Goal: Find specific page/section: Find specific page/section

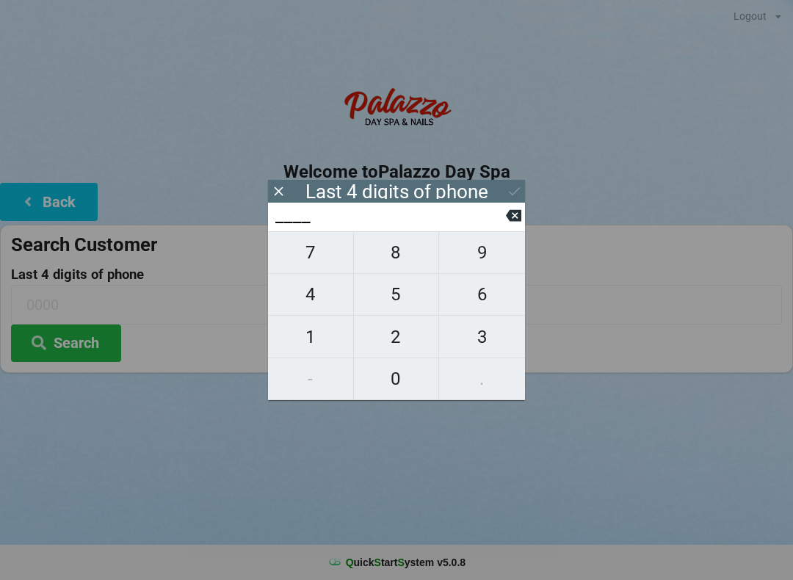
click at [325, 303] on span "4" at bounding box center [310, 294] width 85 height 31
type input "4___"
click at [330, 352] on span "1" at bounding box center [310, 337] width 85 height 31
type input "41__"
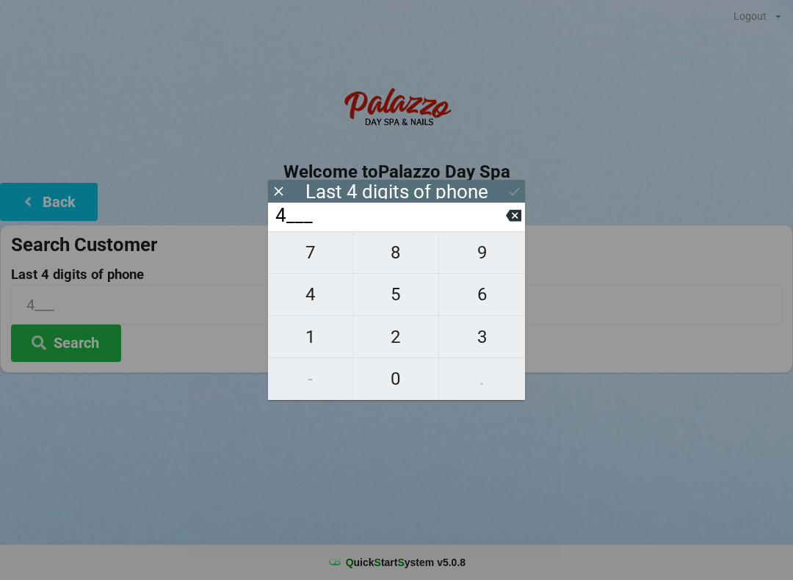
type input "41__"
click at [327, 349] on span "1" at bounding box center [310, 337] width 85 height 31
type input "411_"
click at [323, 305] on span "4" at bounding box center [310, 294] width 85 height 31
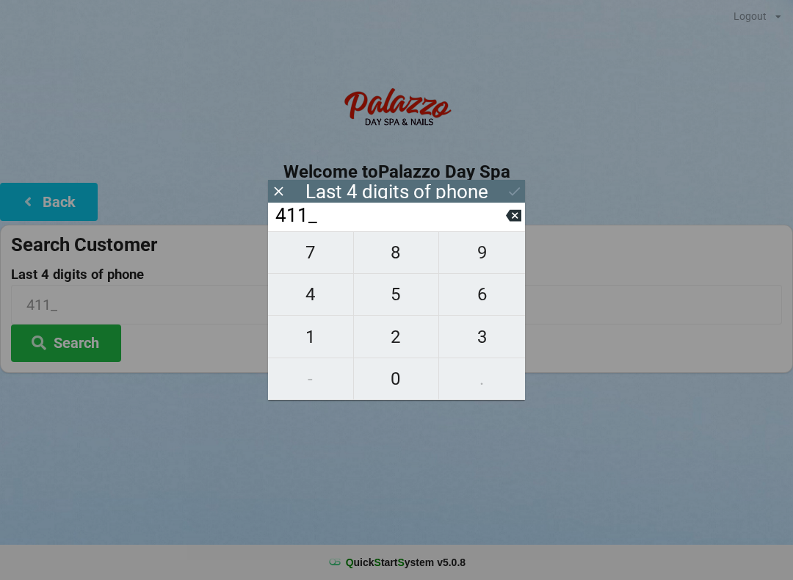
type input "4114"
click at [517, 192] on icon at bounding box center [514, 191] width 15 height 15
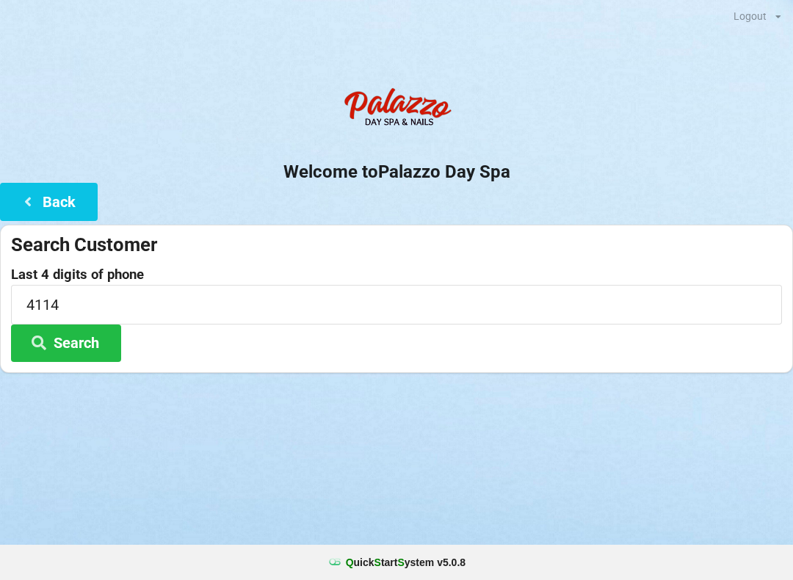
click at [89, 341] on button "Search" at bounding box center [66, 343] width 110 height 37
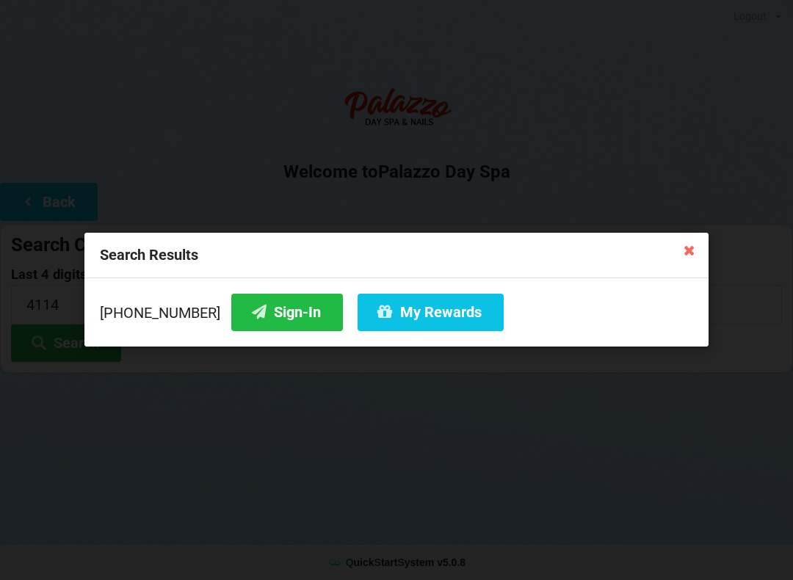
click at [257, 317] on button "Sign-In" at bounding box center [287, 312] width 112 height 37
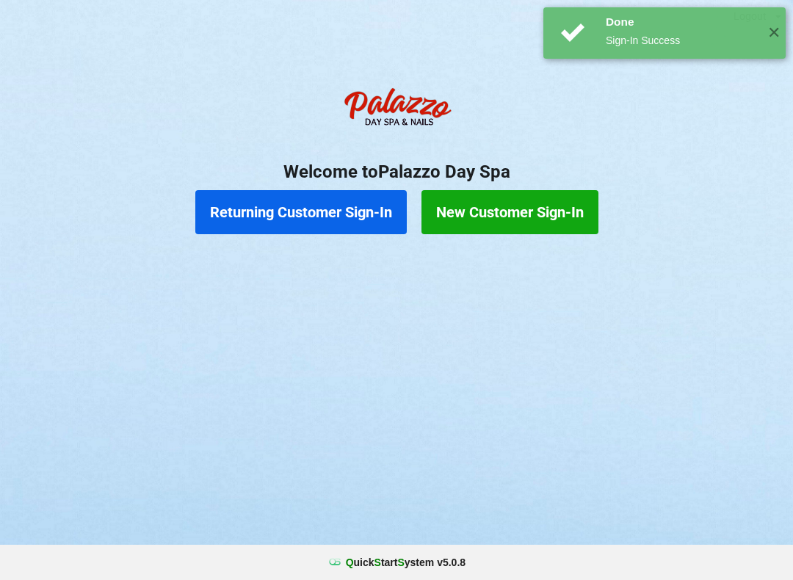
click at [764, 35] on span "✕" at bounding box center [773, 33] width 24 height 15
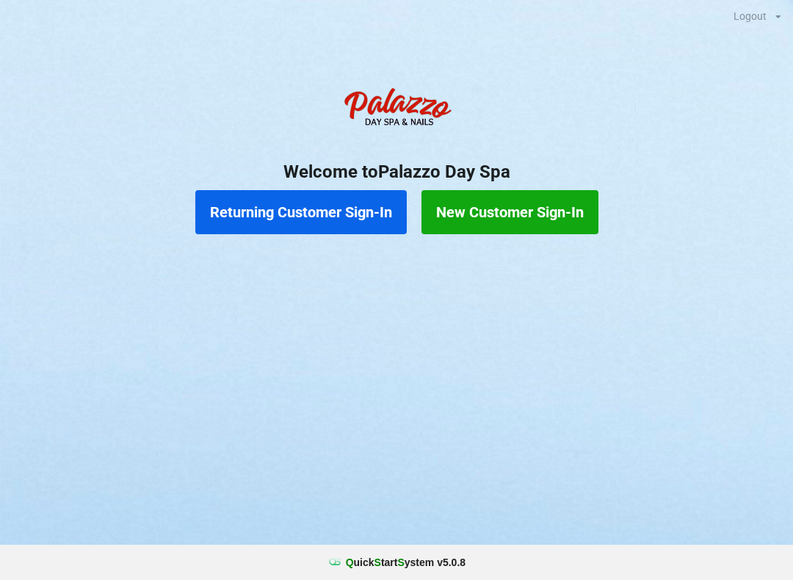
click at [299, 192] on button "Returning Customer Sign-In" at bounding box center [300, 212] width 211 height 44
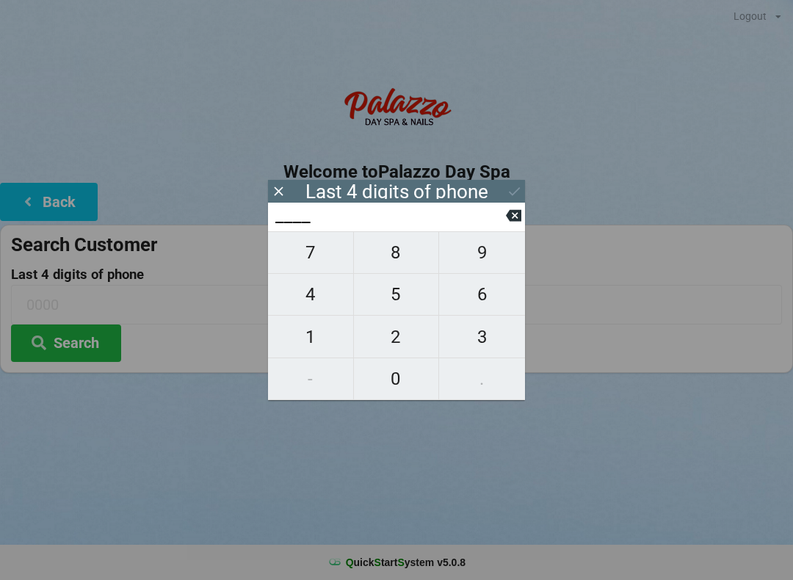
click at [413, 385] on span "0" at bounding box center [396, 378] width 85 height 31
type input "0___"
click at [402, 336] on span "2" at bounding box center [396, 337] width 85 height 31
type input "02__"
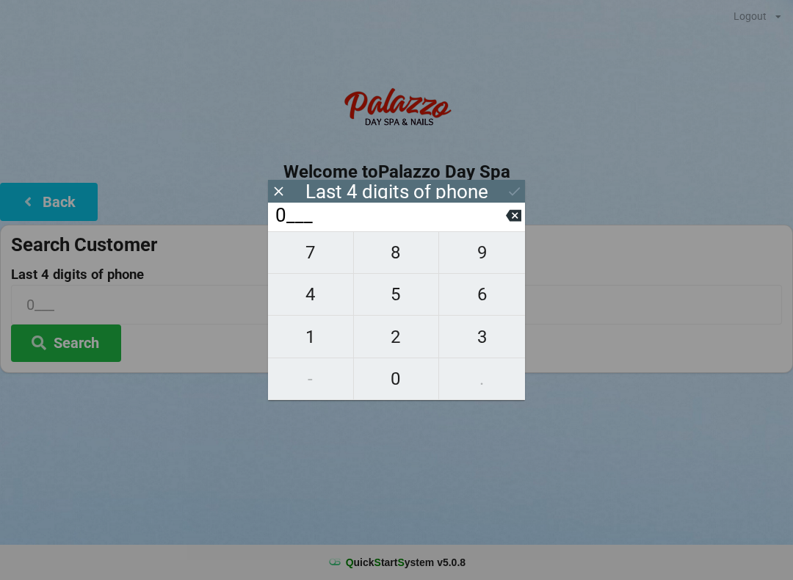
type input "02__"
click at [490, 257] on span "9" at bounding box center [482, 252] width 86 height 31
type input "029_"
click at [485, 257] on span "9" at bounding box center [482, 252] width 86 height 31
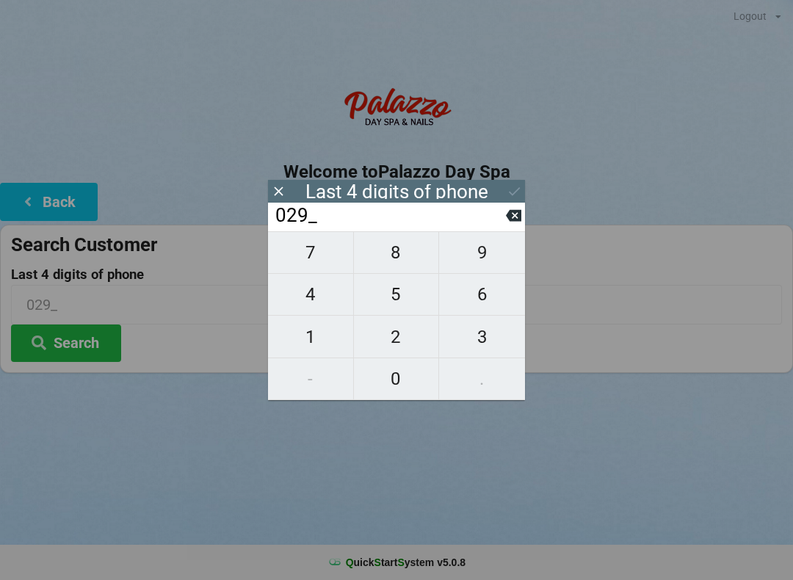
type input "0299"
click at [95, 336] on button "Search" at bounding box center [66, 343] width 110 height 37
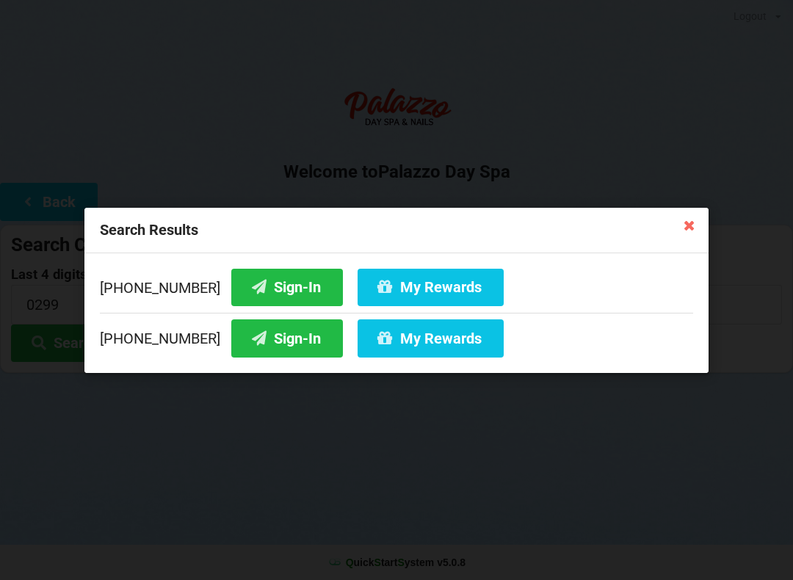
click at [273, 344] on button "Sign-In" at bounding box center [287, 337] width 112 height 37
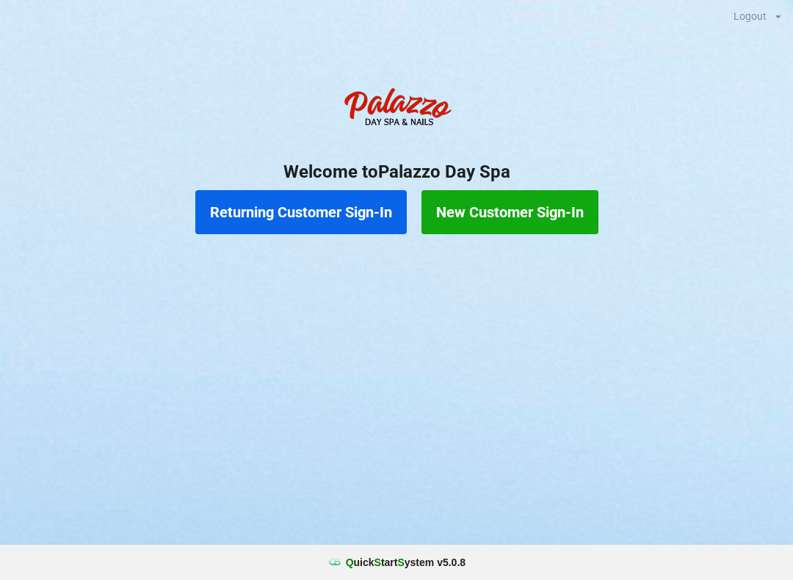
click at [352, 214] on button "Returning Customer Sign-In" at bounding box center [300, 212] width 211 height 44
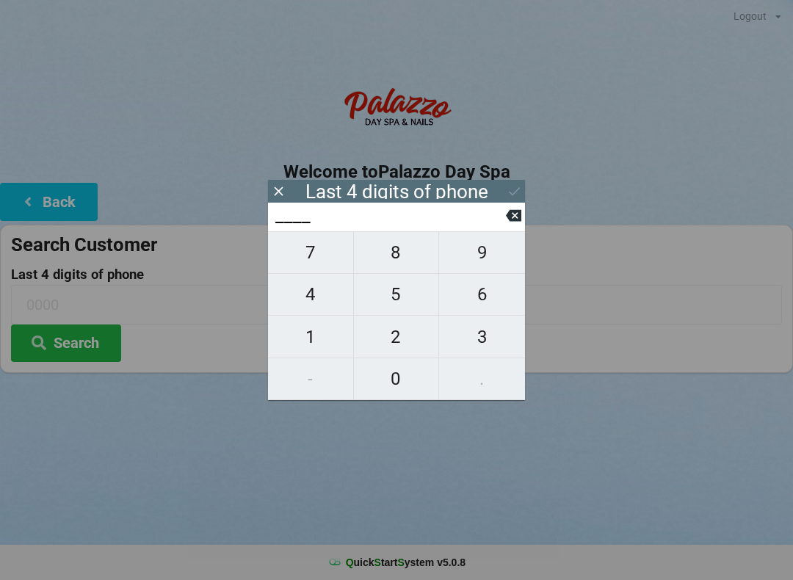
click at [322, 335] on span "1" at bounding box center [310, 337] width 85 height 31
type input "1___"
click at [502, 265] on span "9" at bounding box center [482, 252] width 86 height 31
type input "19__"
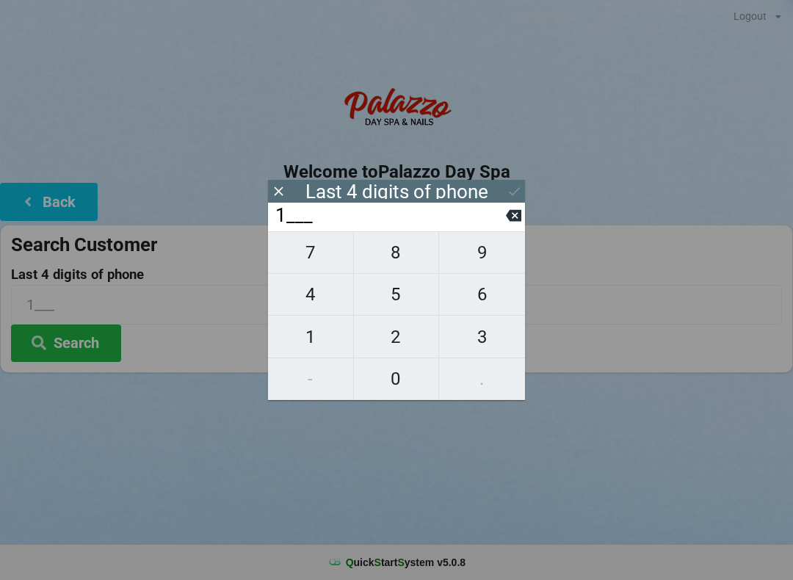
type input "19__"
click at [506, 248] on span "9" at bounding box center [482, 252] width 86 height 31
type input "199_"
click at [509, 225] on button at bounding box center [513, 216] width 15 height 20
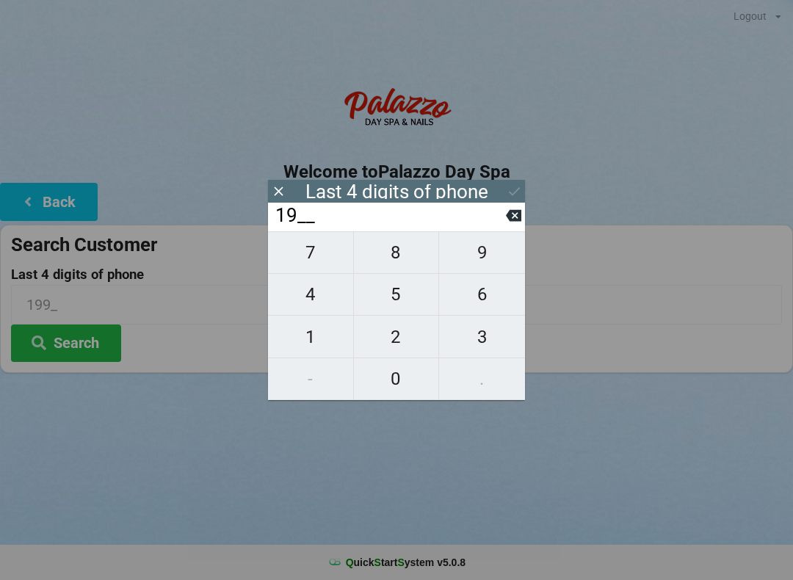
click at [502, 224] on input "19__" at bounding box center [390, 215] width 232 height 23
click at [399, 258] on span "8" at bounding box center [396, 252] width 85 height 31
type input "198_"
click at [504, 226] on input "198_" at bounding box center [390, 215] width 232 height 23
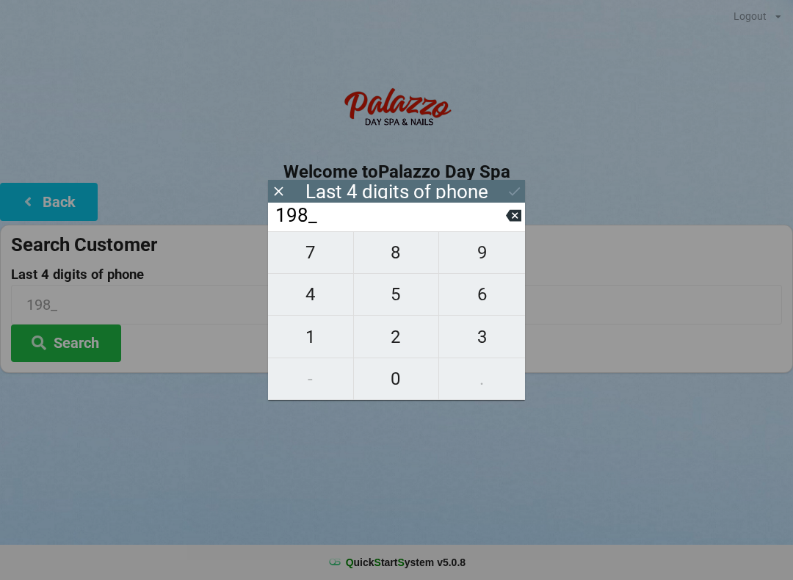
click at [512, 214] on icon at bounding box center [513, 215] width 15 height 15
click at [517, 217] on icon at bounding box center [513, 216] width 15 height 12
click at [406, 261] on span "8" at bounding box center [396, 252] width 85 height 31
type input "18__"
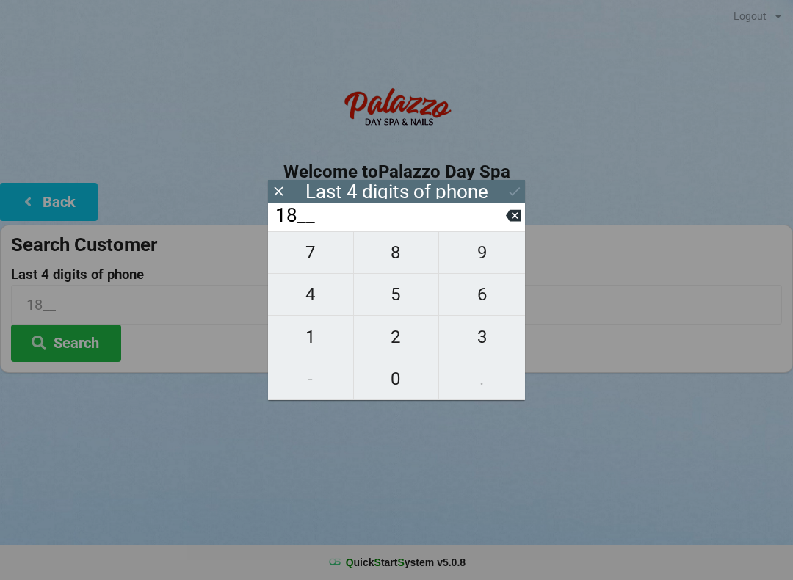
click at [485, 252] on span "9" at bounding box center [482, 252] width 86 height 31
type input "189_"
click at [413, 268] on span "8" at bounding box center [396, 252] width 85 height 31
type input "1898"
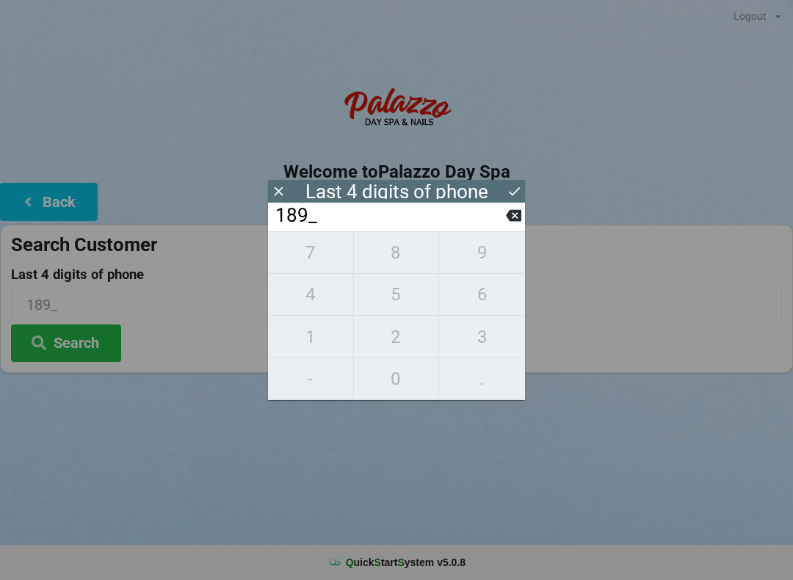
type input "1898"
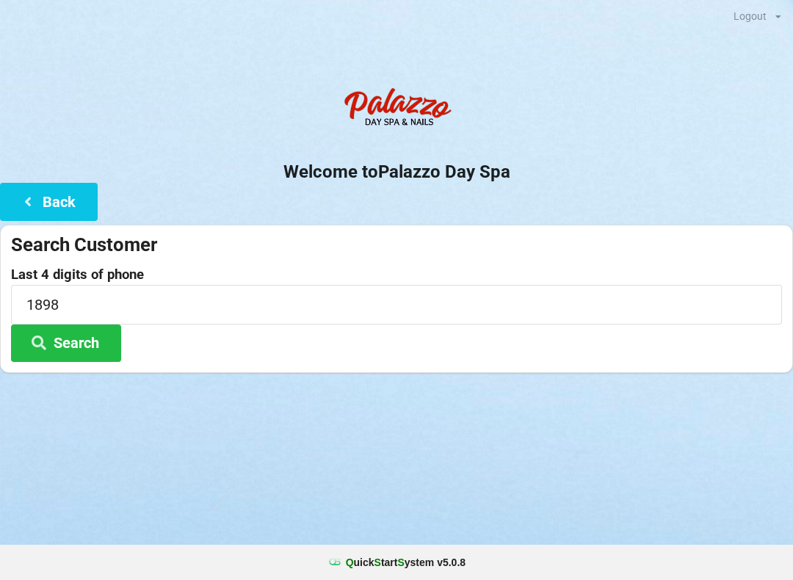
click at [108, 342] on button "Search" at bounding box center [66, 343] width 110 height 37
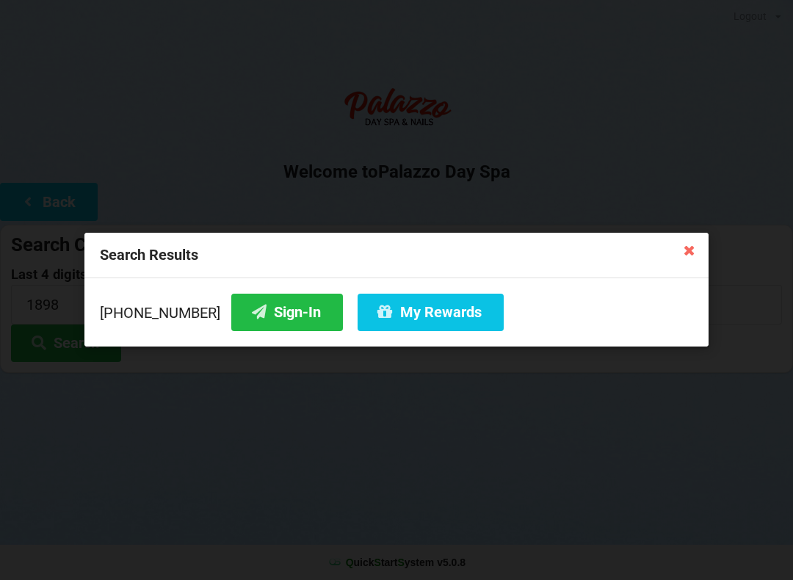
click at [407, 330] on button "My Rewards" at bounding box center [431, 312] width 146 height 37
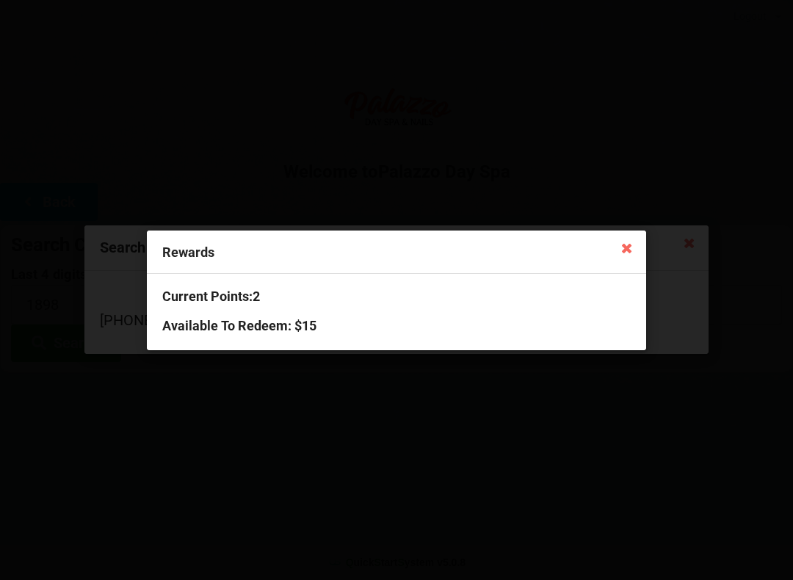
click at [626, 255] on icon at bounding box center [626, 247] width 23 height 23
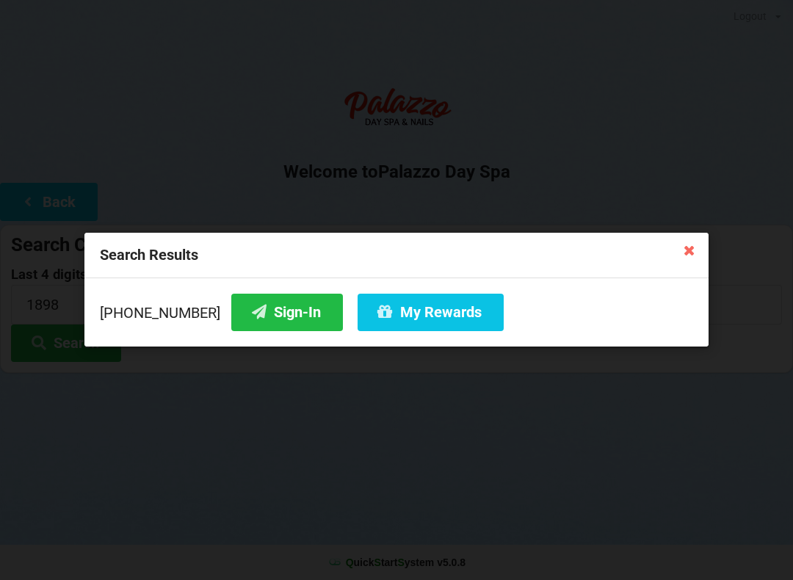
click at [253, 311] on button "Sign-In" at bounding box center [287, 312] width 112 height 37
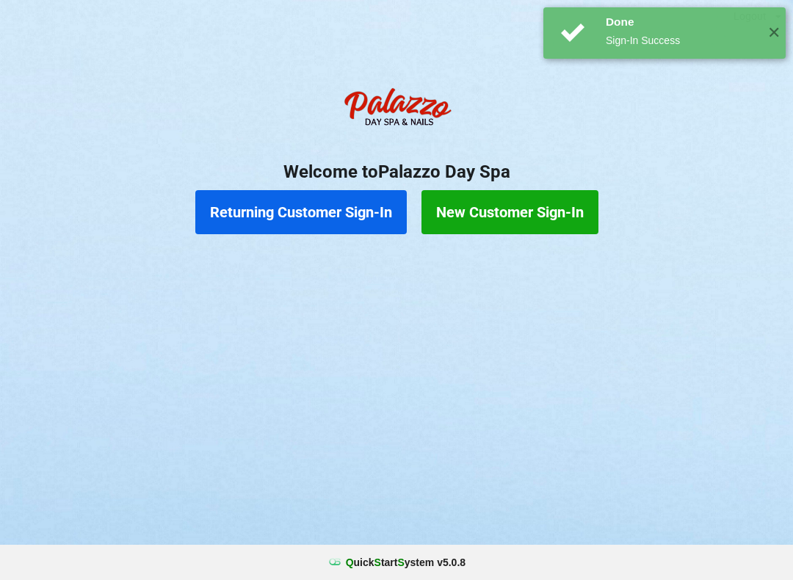
click at [277, 214] on button "Returning Customer Sign-In" at bounding box center [300, 212] width 211 height 44
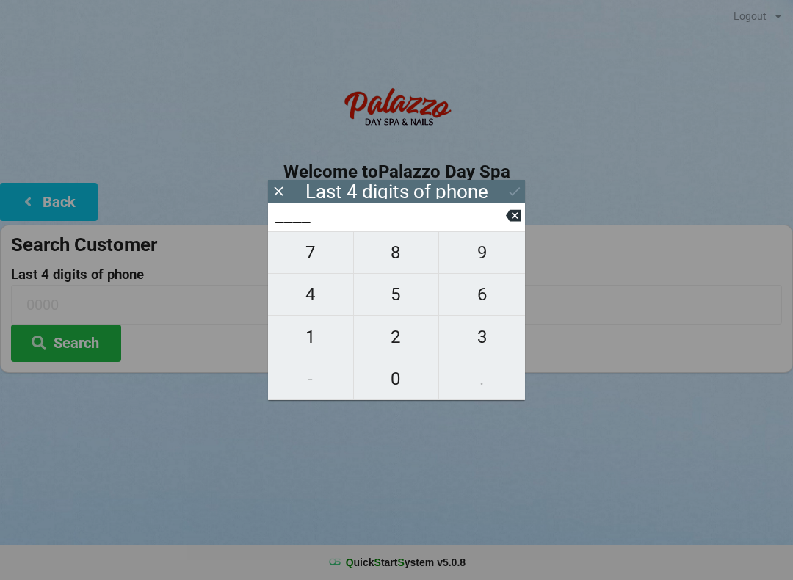
click at [314, 292] on span "4" at bounding box center [310, 294] width 85 height 31
type input "4___"
click at [392, 377] on span "0" at bounding box center [396, 378] width 85 height 31
type input "40__"
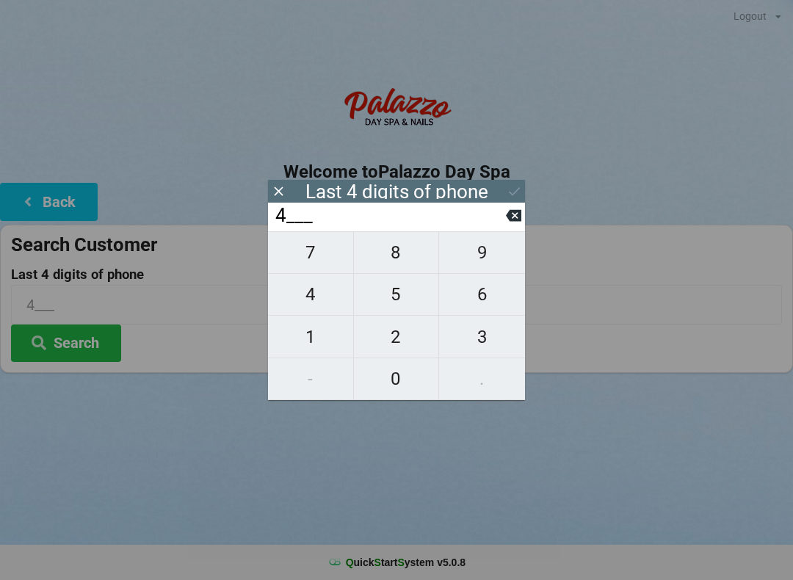
type input "40__"
click at [301, 253] on span "7" at bounding box center [310, 252] width 85 height 31
type input "407_"
click at [392, 263] on span "8" at bounding box center [396, 252] width 85 height 31
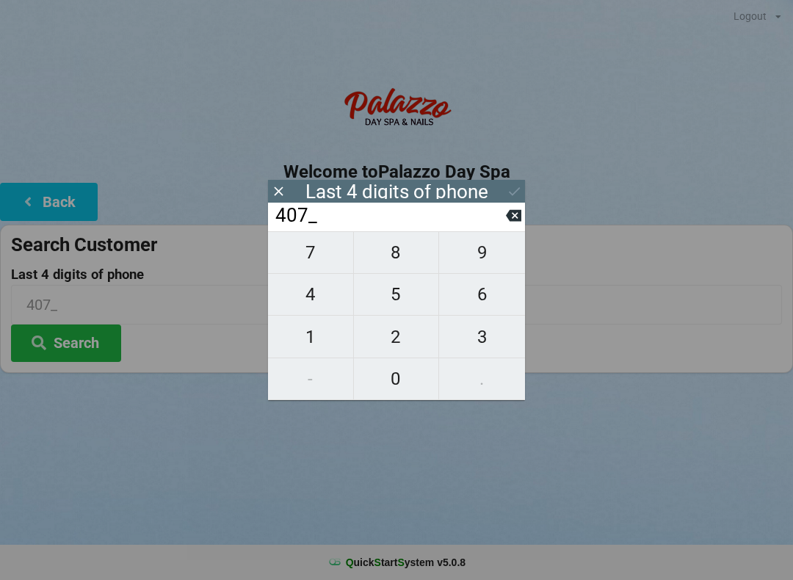
type input "4078"
click at [479, 336] on div "7 8 9 4 5 6 1 2 3 - 0 ." at bounding box center [396, 315] width 257 height 169
click at [393, 341] on div "7 8 9 4 5 6 1 2 3 - 0 ." at bounding box center [396, 315] width 257 height 169
click at [509, 220] on icon at bounding box center [513, 216] width 15 height 12
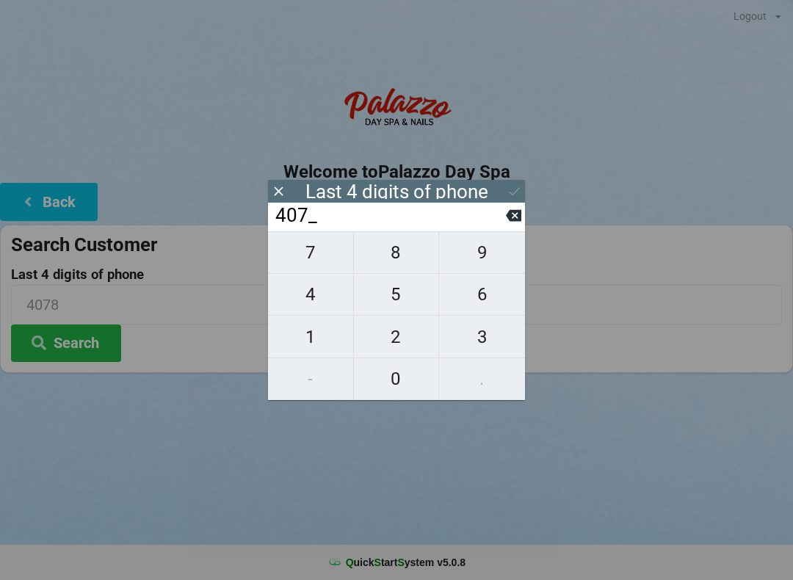
click at [510, 222] on icon at bounding box center [513, 216] width 15 height 12
click at [501, 220] on input "40__" at bounding box center [390, 215] width 232 height 23
click at [492, 219] on input "40__" at bounding box center [390, 215] width 232 height 23
click at [497, 226] on input "40__" at bounding box center [390, 215] width 232 height 23
click at [502, 210] on input "40__" at bounding box center [390, 215] width 232 height 23
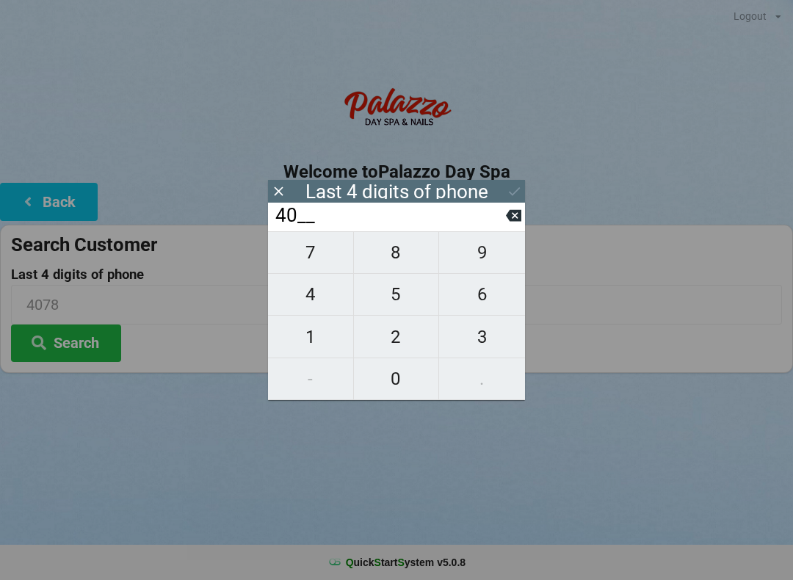
click at [500, 228] on input "40__" at bounding box center [390, 215] width 232 height 23
click at [512, 217] on icon at bounding box center [513, 216] width 15 height 12
click at [507, 214] on icon at bounding box center [513, 215] width 15 height 15
click at [389, 297] on span "5" at bounding box center [396, 294] width 85 height 31
type input "5___"
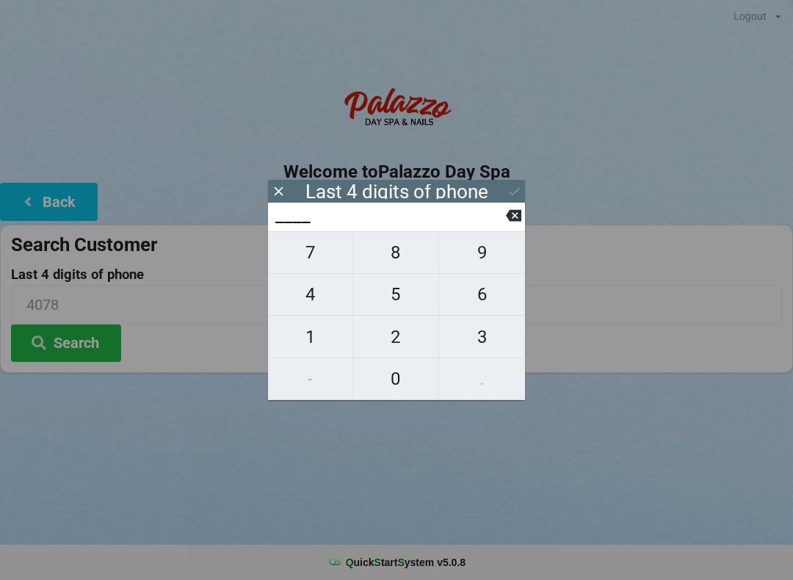
type input "5___"
click at [478, 344] on span "3" at bounding box center [482, 337] width 86 height 31
type input "53__"
click at [405, 304] on span "5" at bounding box center [396, 294] width 85 height 31
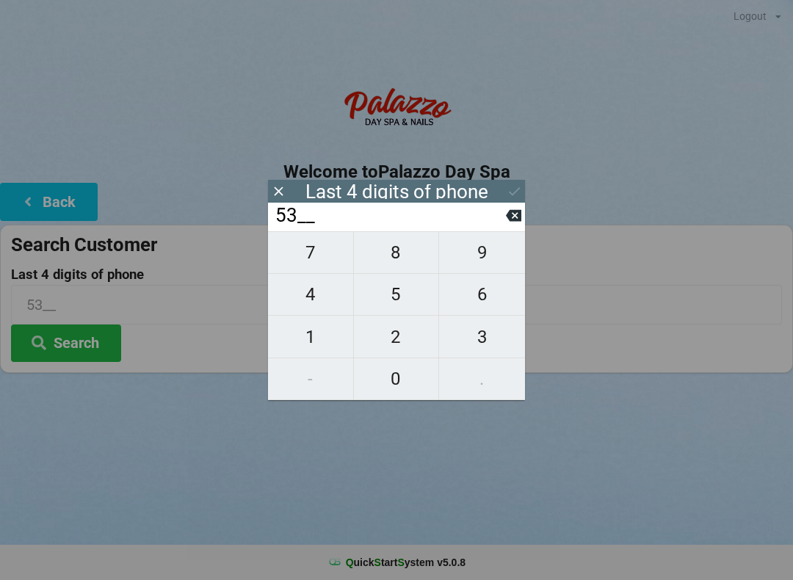
type input "535_"
click at [313, 300] on span "4" at bounding box center [310, 294] width 85 height 31
type input "5354"
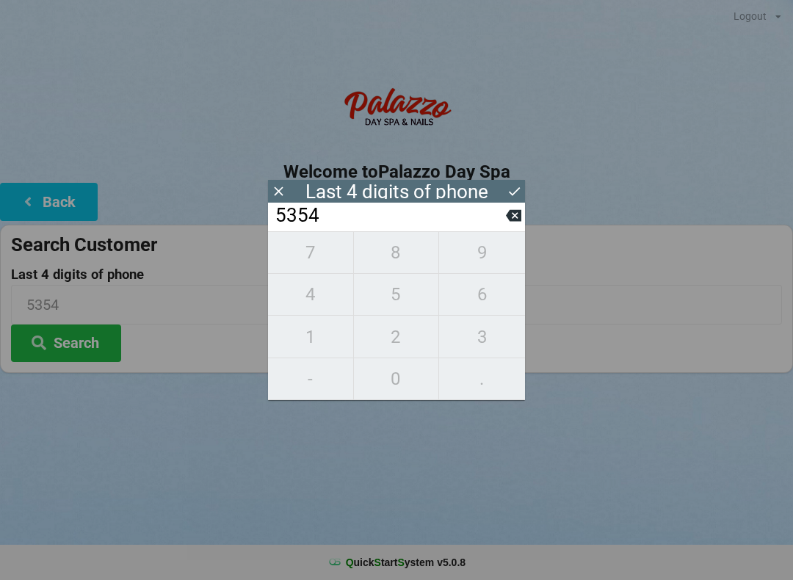
click at [68, 351] on button "Search" at bounding box center [66, 343] width 110 height 37
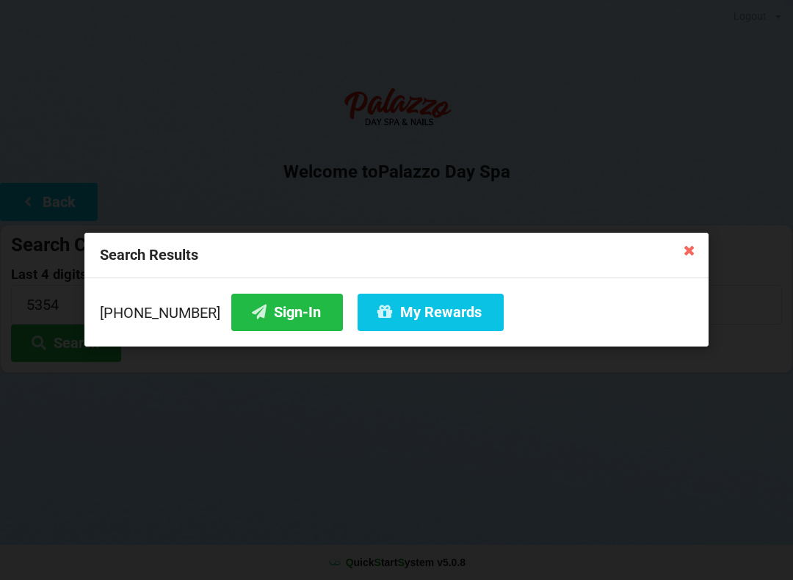
click at [251, 313] on button "Sign-In" at bounding box center [287, 312] width 112 height 37
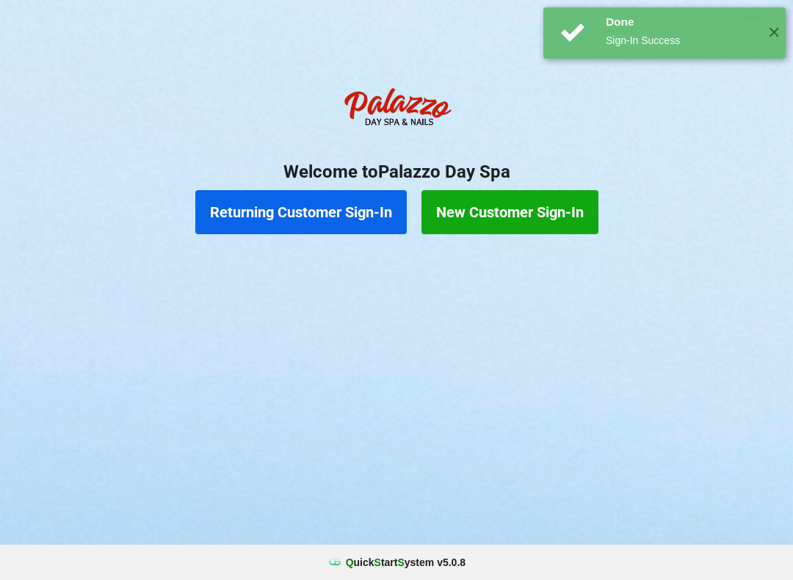
click at [305, 214] on button "Returning Customer Sign-In" at bounding box center [300, 212] width 211 height 44
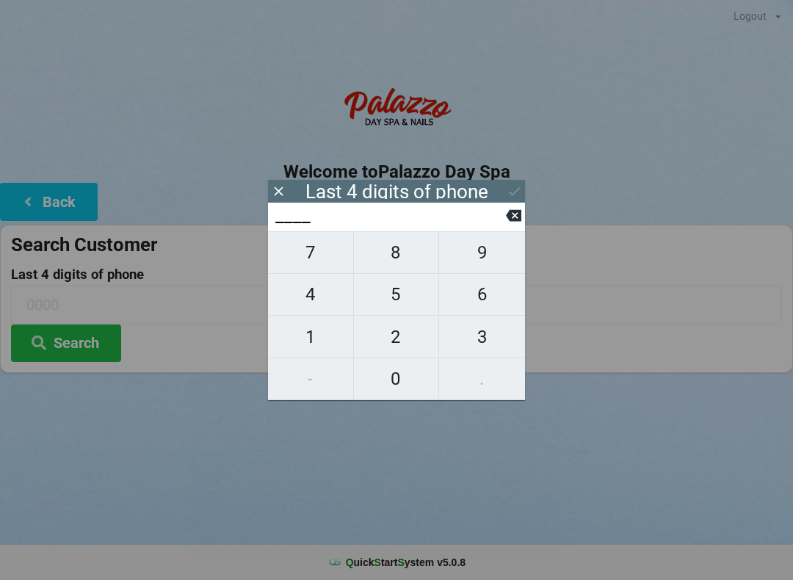
click at [477, 256] on span "9" at bounding box center [482, 252] width 86 height 31
type input "9___"
click at [481, 261] on span "9" at bounding box center [482, 252] width 86 height 31
type input "99__"
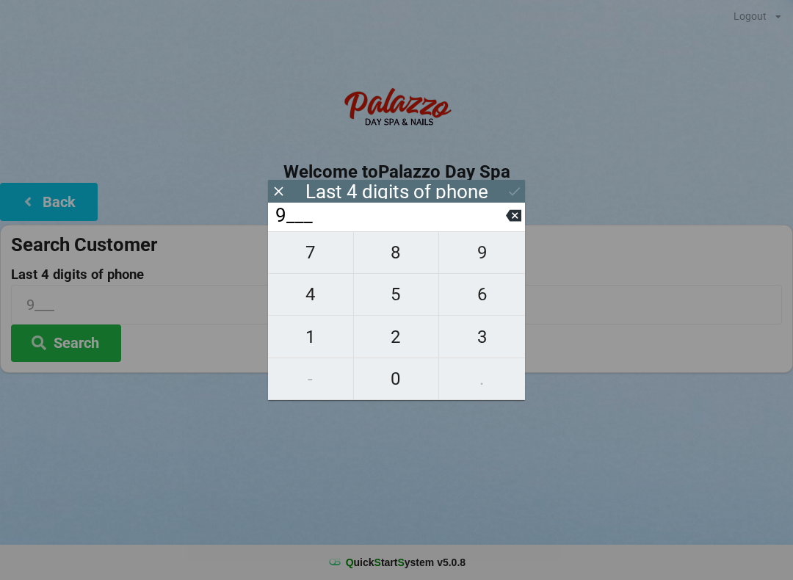
type input "99__"
click at [485, 345] on span "3" at bounding box center [482, 337] width 86 height 31
type input "993_"
click at [394, 306] on span "5" at bounding box center [396, 294] width 85 height 31
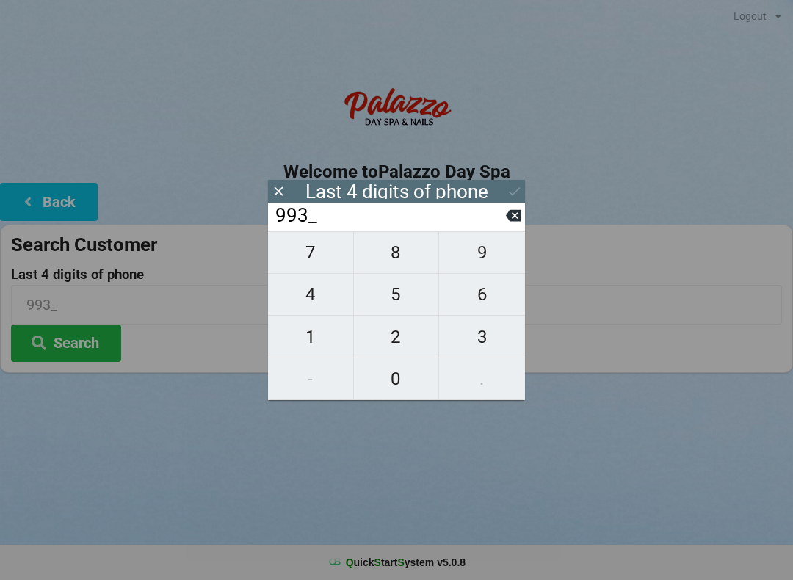
type input "9935"
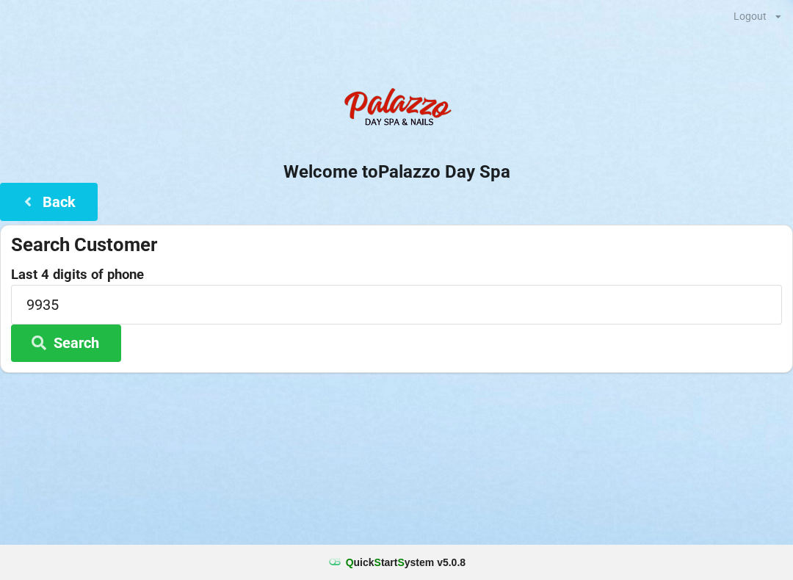
click at [90, 342] on button "Search" at bounding box center [66, 343] width 110 height 37
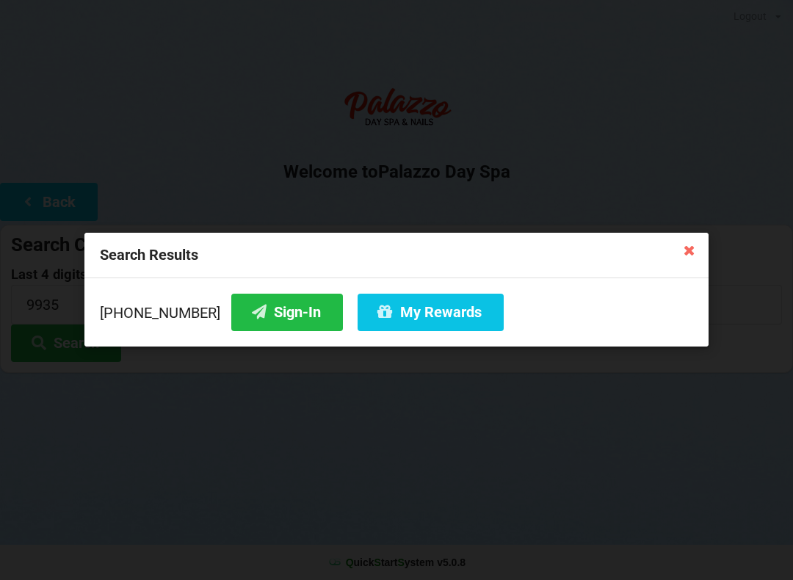
click at [262, 308] on button "Sign-In" at bounding box center [287, 312] width 112 height 37
